Goal: Information Seeking & Learning: Check status

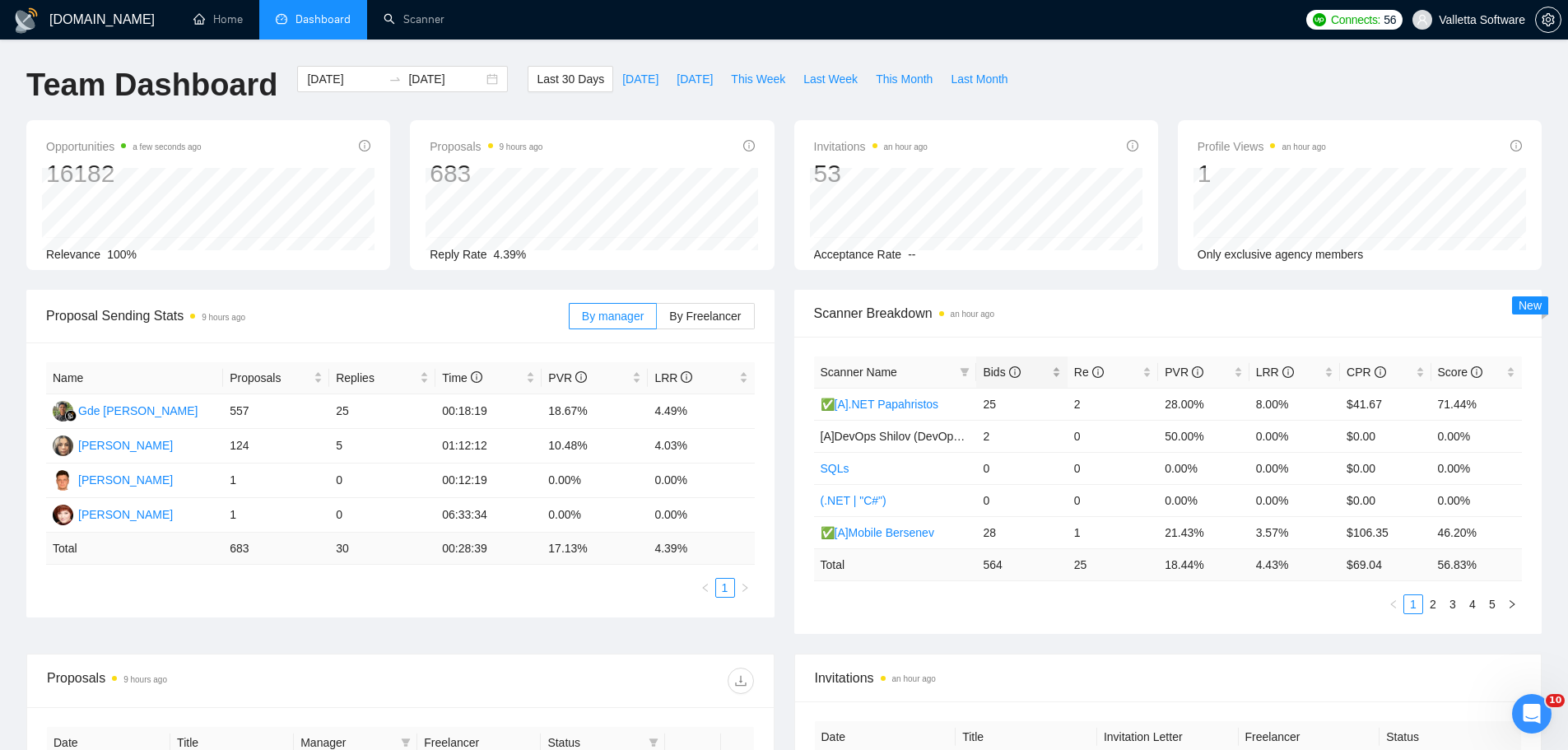
click at [1022, 368] on span "Bids" at bounding box center [1016, 372] width 65 height 18
click at [759, 79] on span "This Week" at bounding box center [758, 79] width 54 height 18
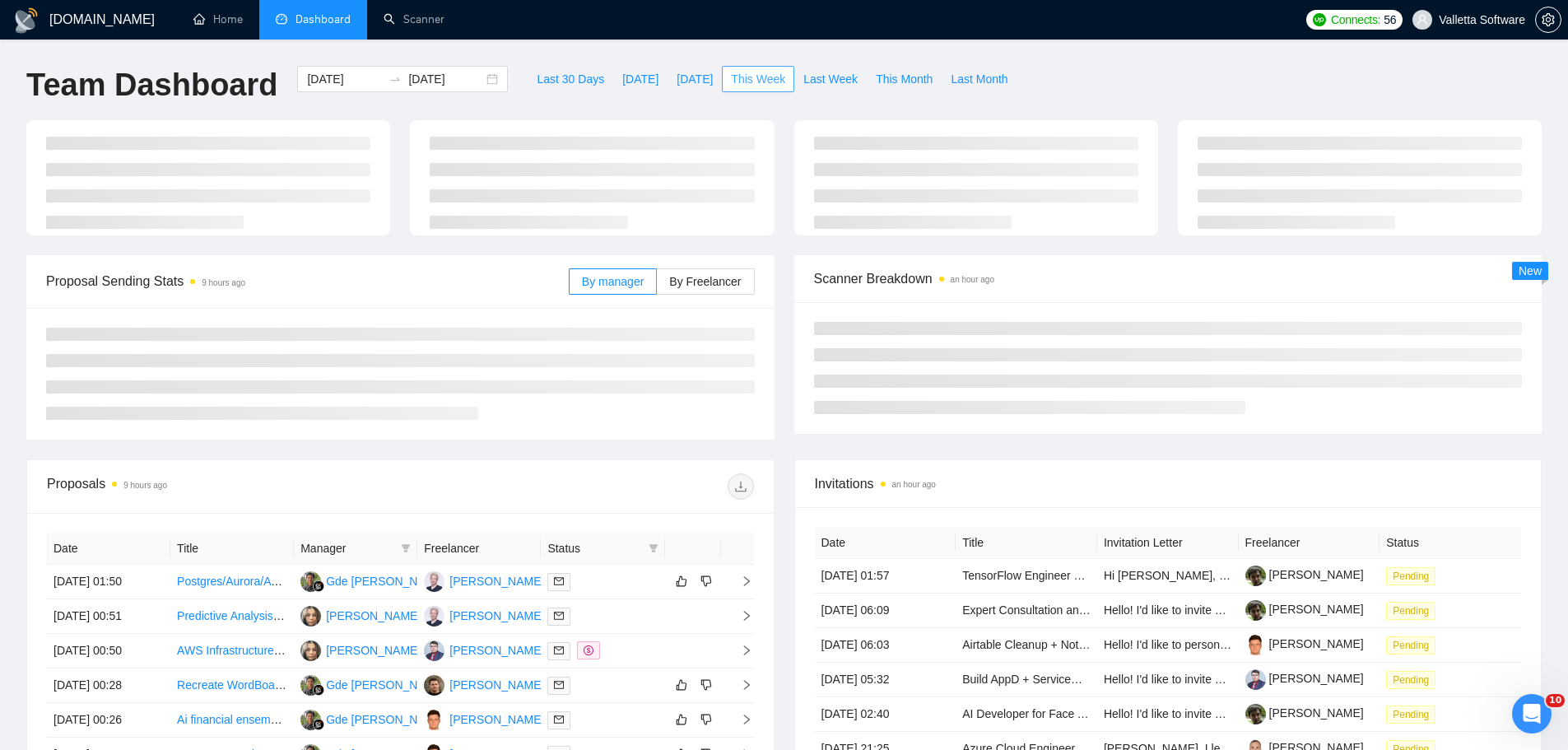
type input "[DATE]"
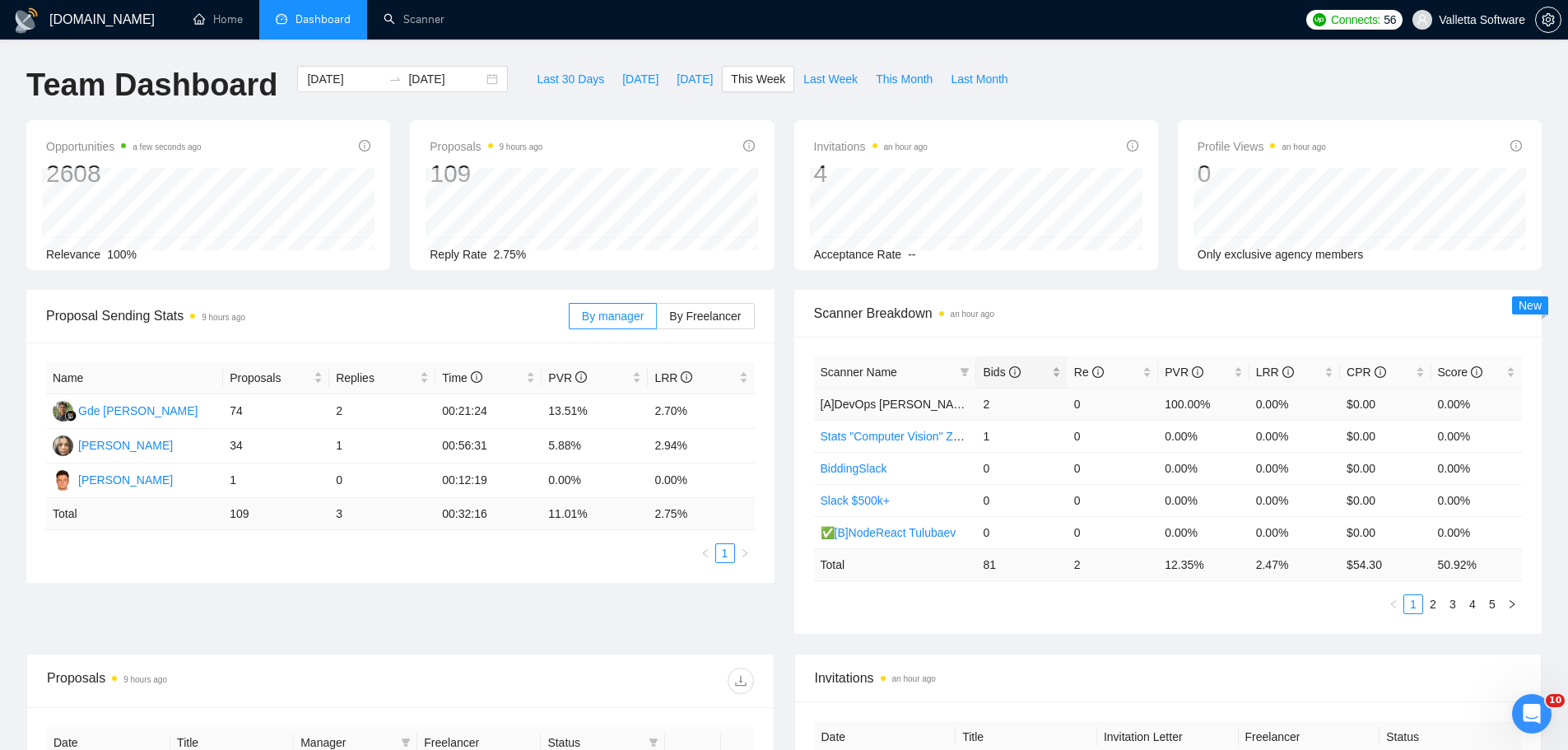
click at [1002, 363] on span "Bids" at bounding box center [1016, 372] width 65 height 18
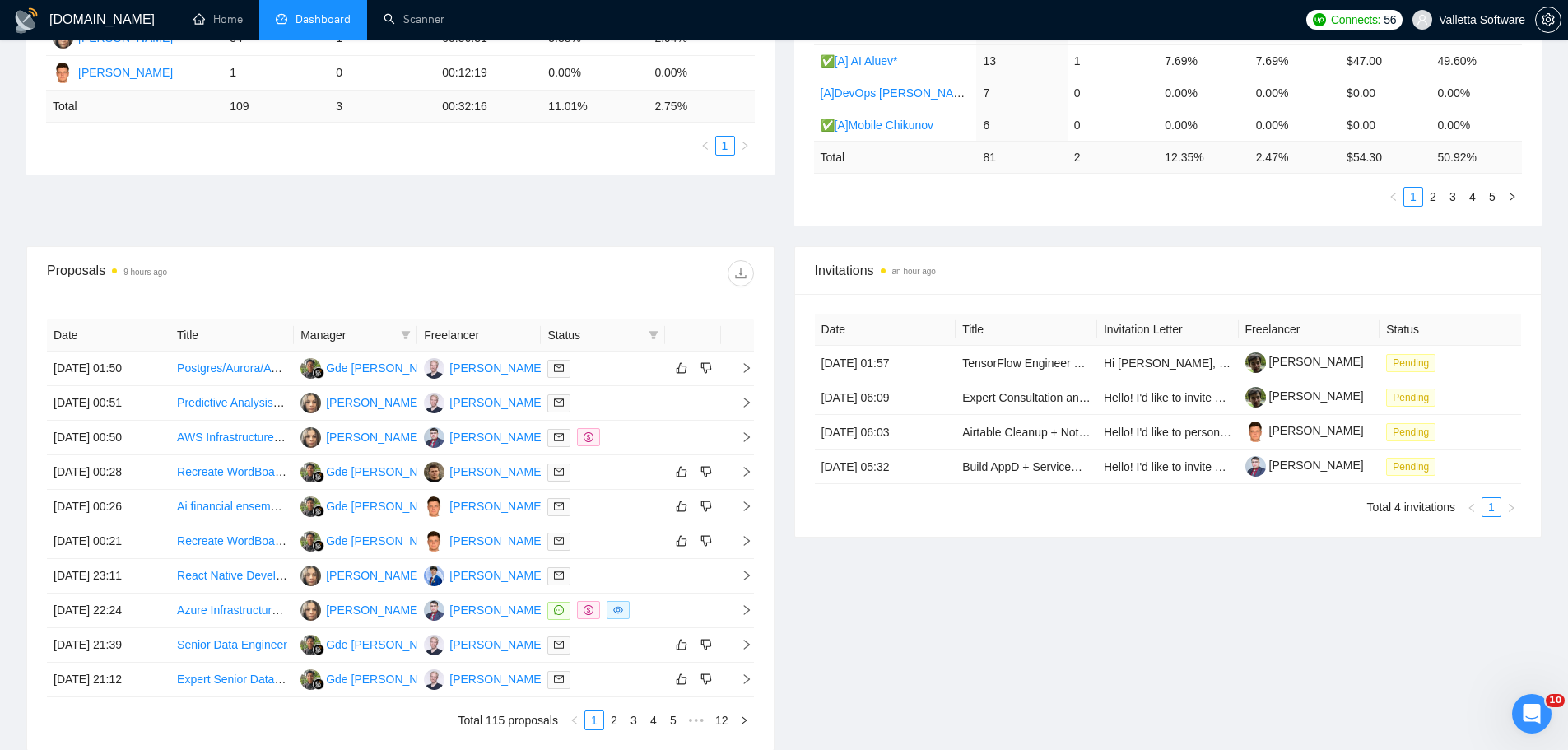
scroll to position [412, 0]
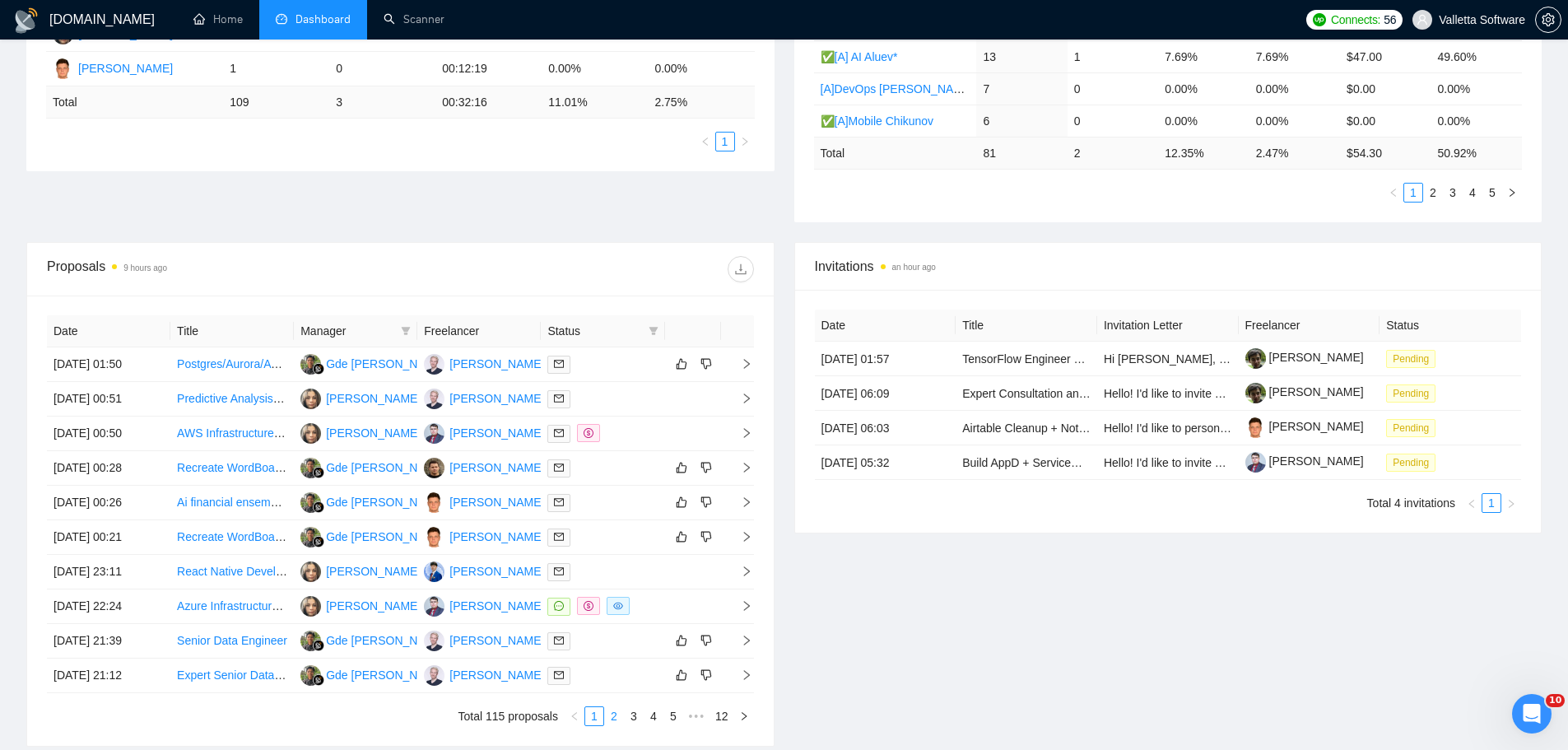
click at [608, 721] on link "2" at bounding box center [614, 716] width 18 height 18
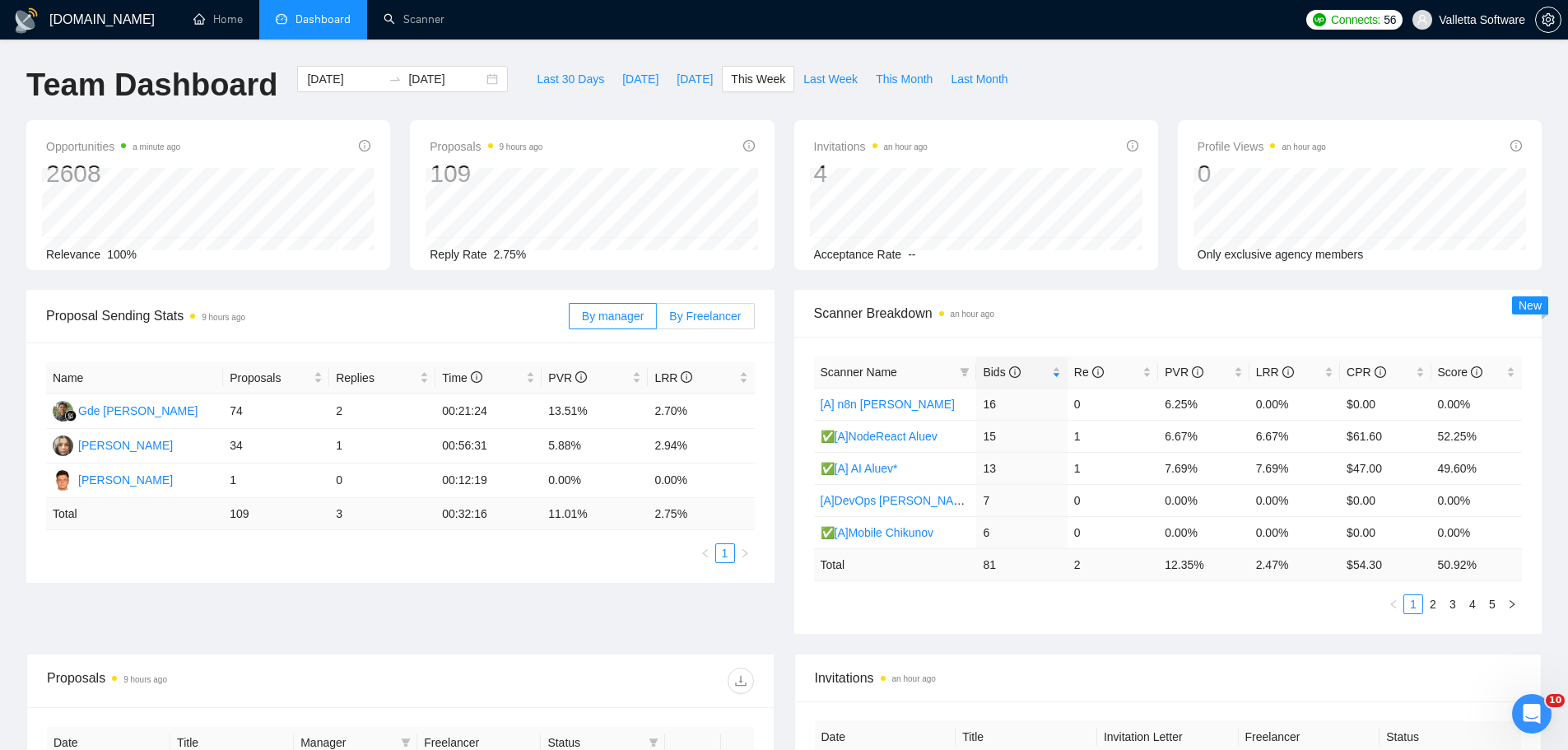
click at [703, 318] on span "By Freelancer" at bounding box center [704, 316] width 72 height 14
click at [657, 321] on input "By Freelancer" at bounding box center [657, 321] width 0 height 0
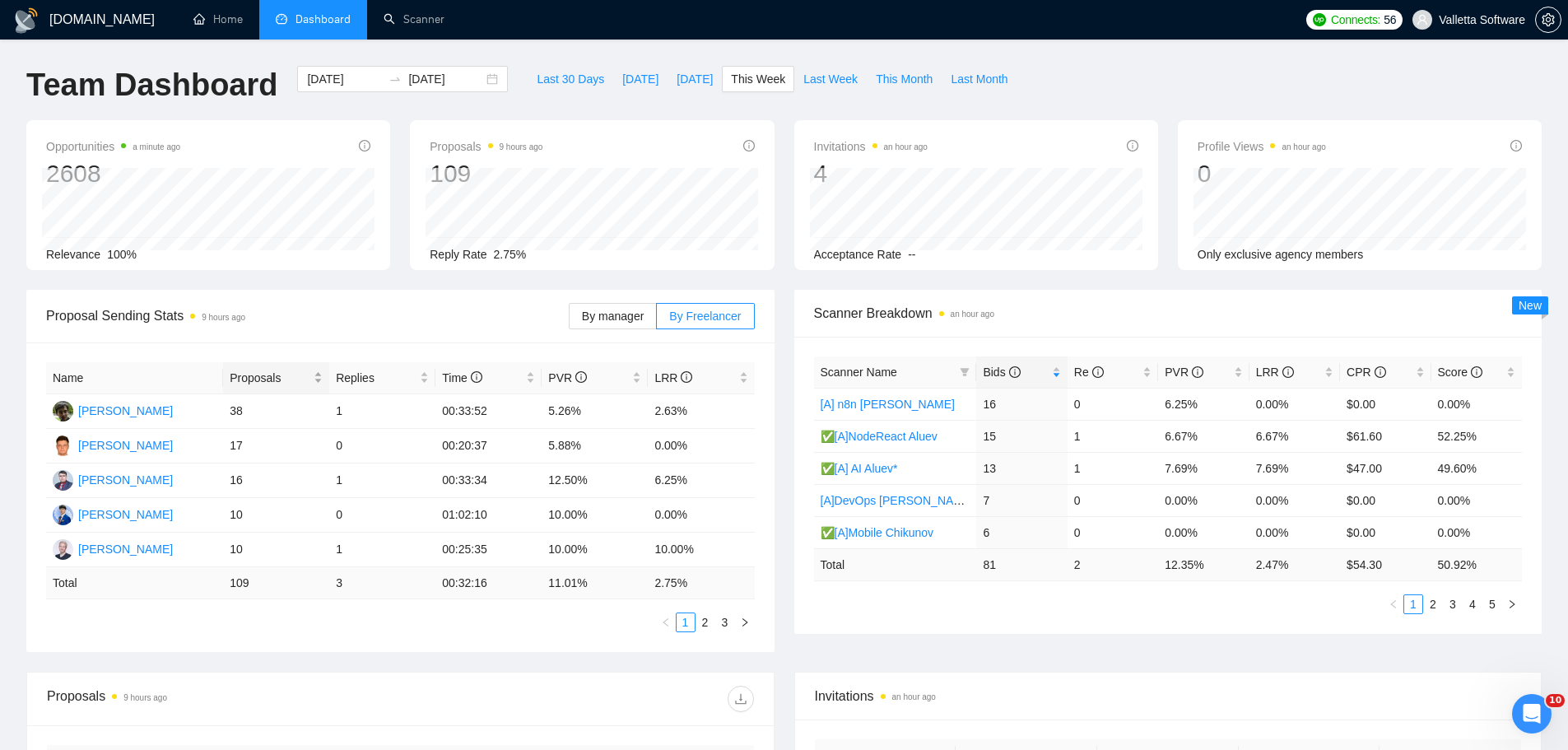
click at [259, 378] on span "Proposals" at bounding box center [270, 378] width 81 height 18
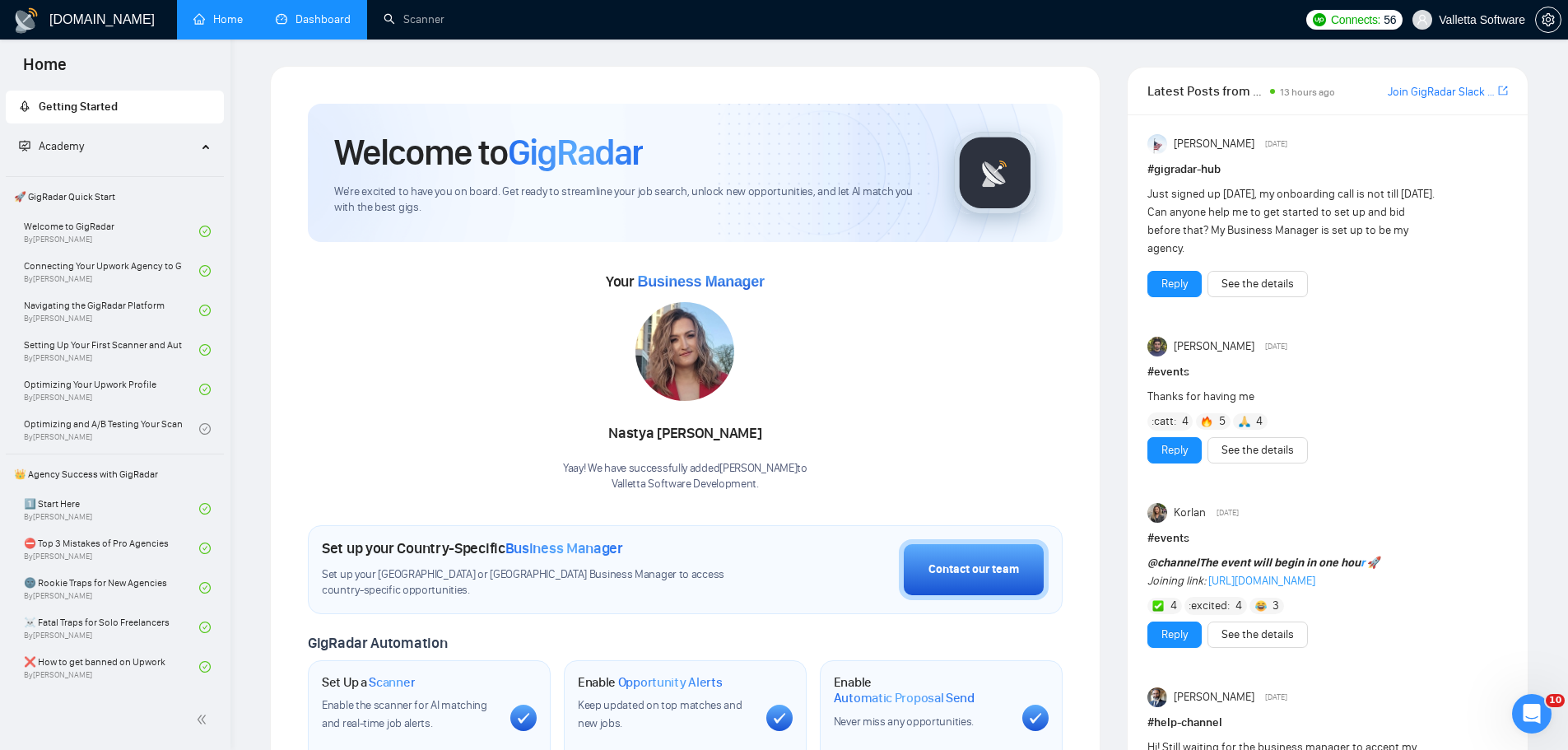
click at [350, 26] on link "Dashboard" at bounding box center [313, 19] width 75 height 14
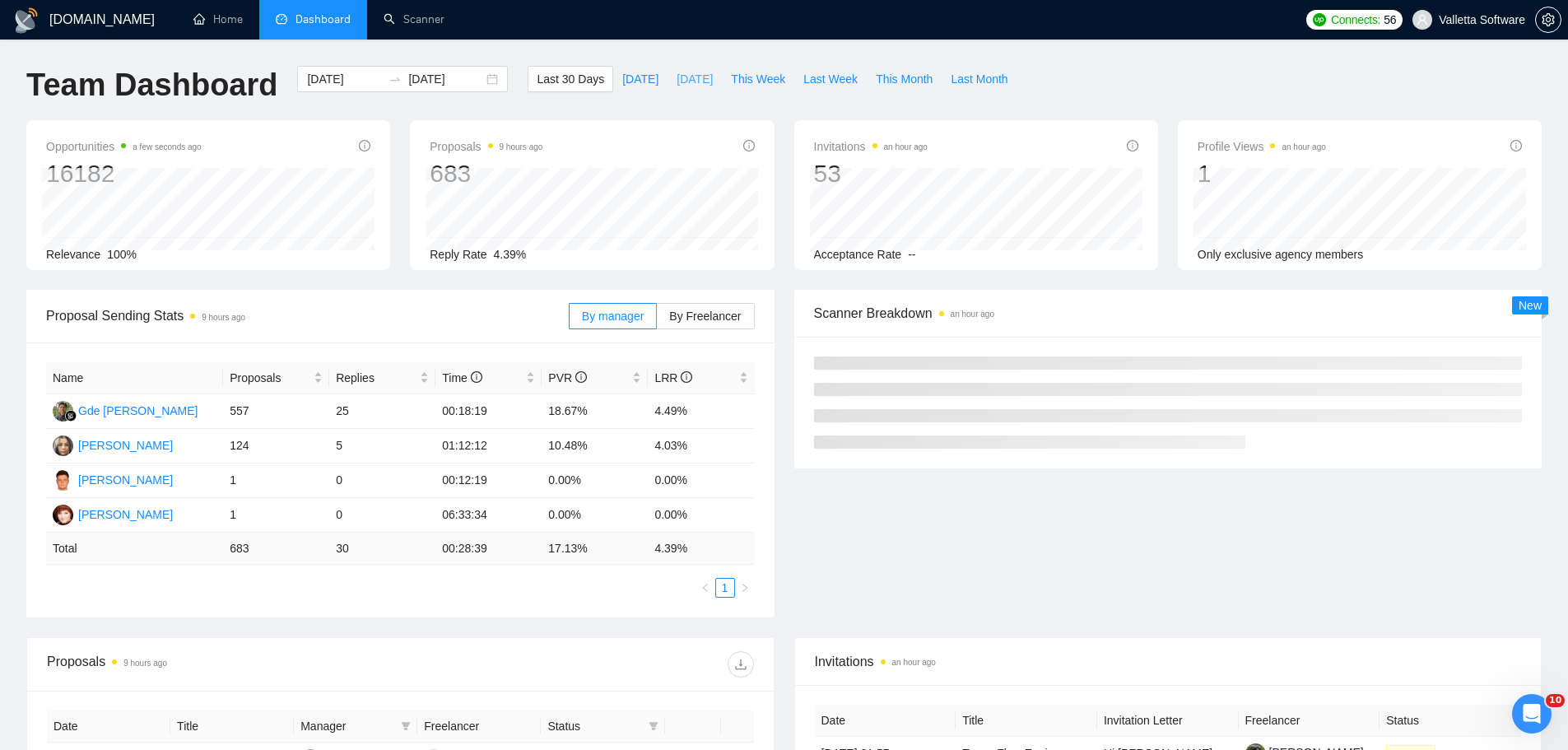
click at [670, 68] on button "[DATE]" at bounding box center [694, 79] width 54 height 26
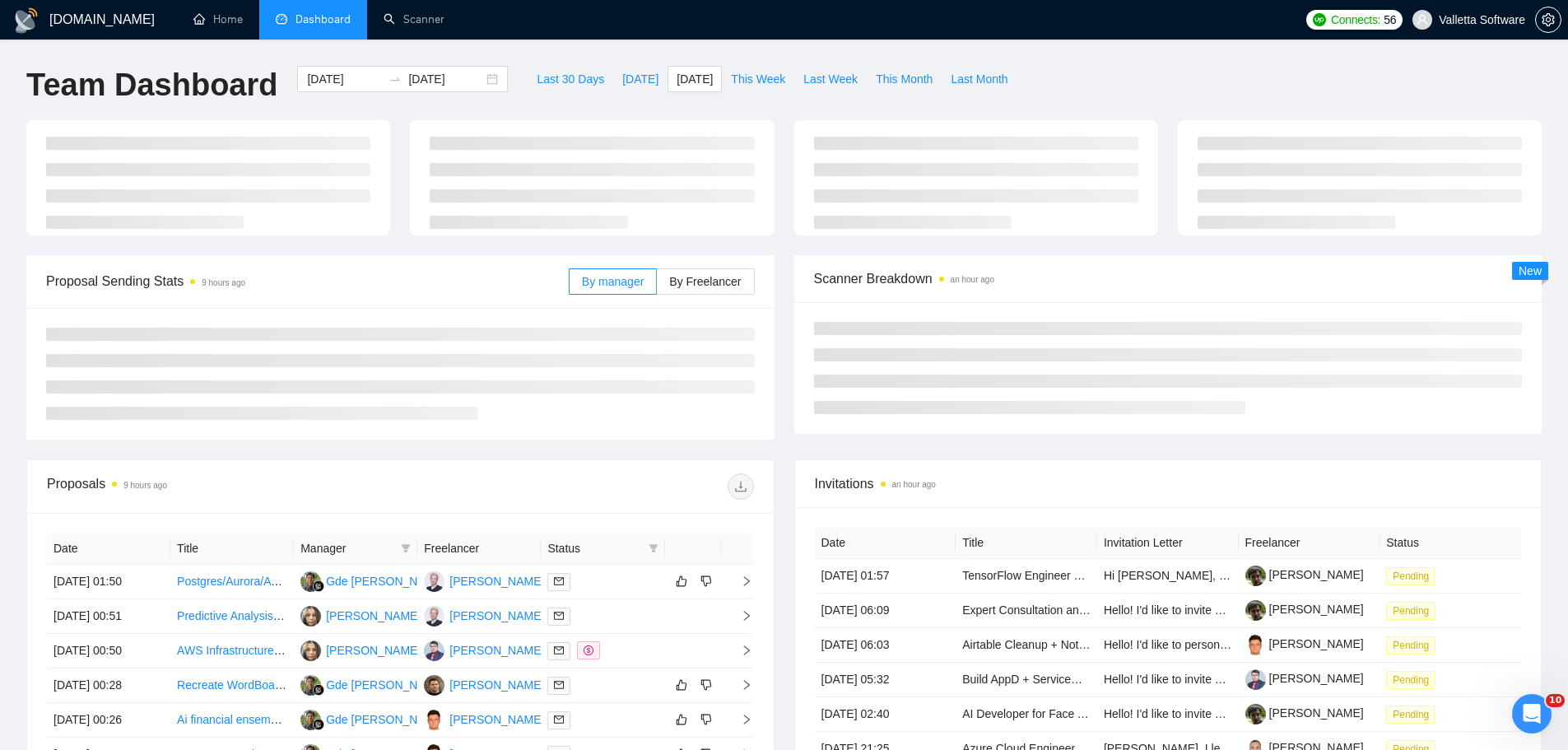
type input "2025-08-28"
